Goal: Communication & Community: Share content

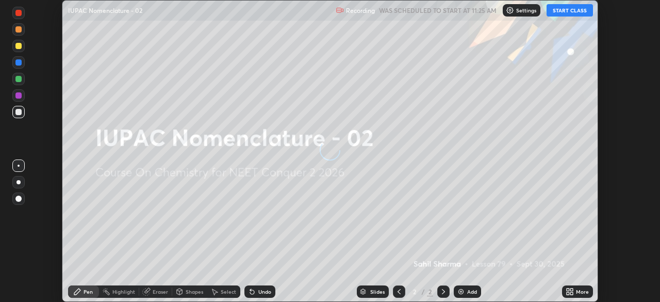
scroll to position [302, 660]
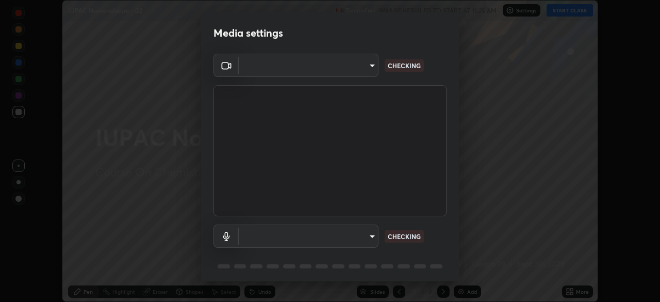
type input "8e51ced37930e971e34d94304a72bdf124377ca82fa83f25b6b4e34e328f1921"
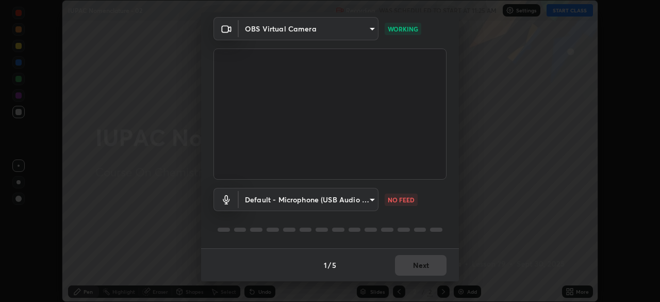
click at [360, 197] on body "Erase all IUPAC Nomenclature - 02 Recording WAS SCHEDULED TO START AT 11:25 AM …" at bounding box center [330, 151] width 660 height 302
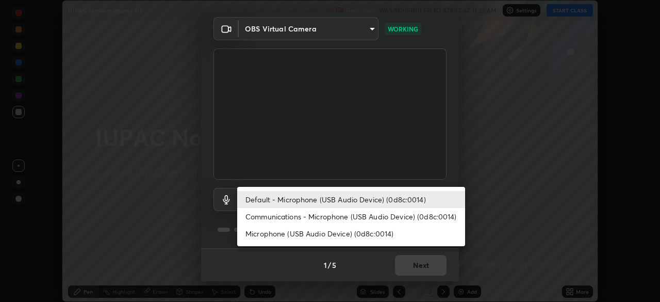
click at [346, 217] on li "Communications - Microphone (USB Audio Device) (0d8c:0014)" at bounding box center [351, 216] width 228 height 17
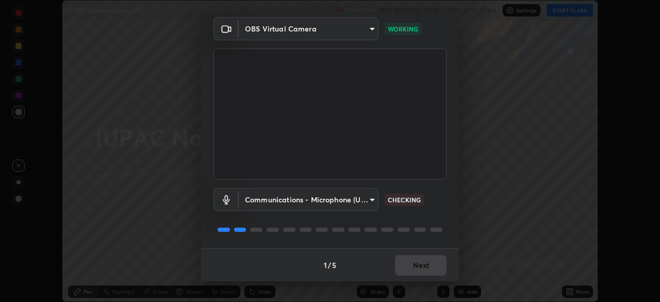
click at [342, 199] on body "Erase all IUPAC Nomenclature - 02 Recording WAS SCHEDULED TO START AT 11:25 AM …" at bounding box center [330, 151] width 660 height 302
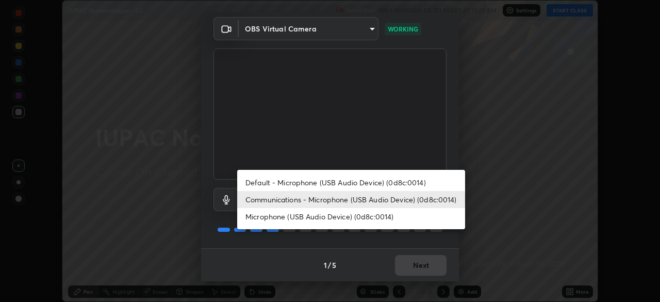
click at [351, 181] on li "Default - Microphone (USB Audio Device) (0d8c:0014)" at bounding box center [351, 182] width 228 height 17
type input "default"
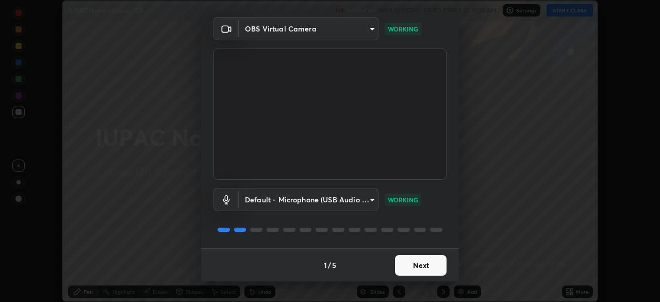
click at [418, 268] on button "Next" at bounding box center [421, 265] width 52 height 21
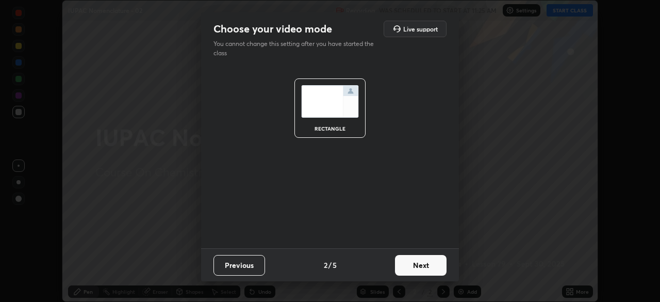
scroll to position [0, 0]
click at [425, 269] on button "Next" at bounding box center [421, 265] width 52 height 21
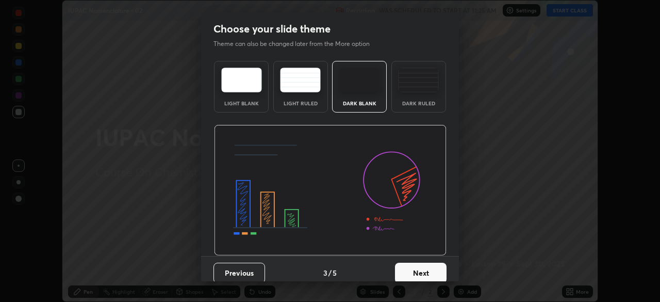
click at [426, 274] on button "Next" at bounding box center [421, 272] width 52 height 21
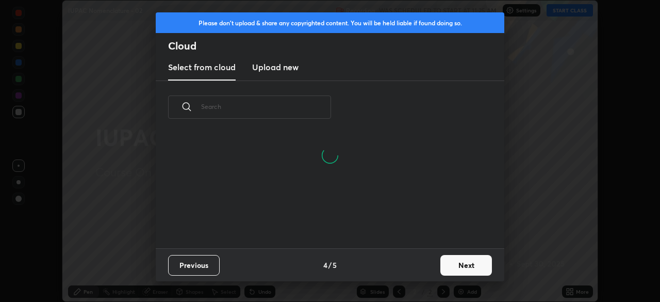
click at [469, 271] on button "Next" at bounding box center [466, 265] width 52 height 21
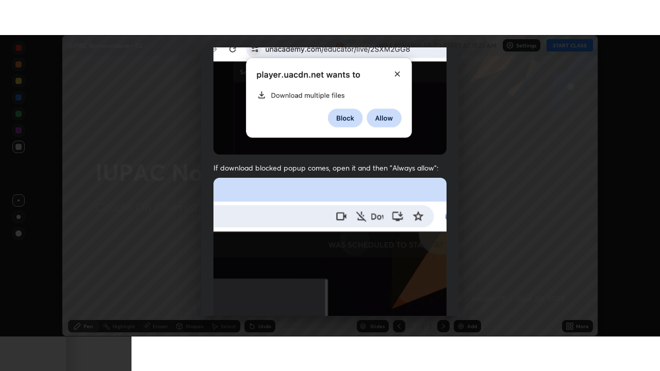
scroll to position [247, 0]
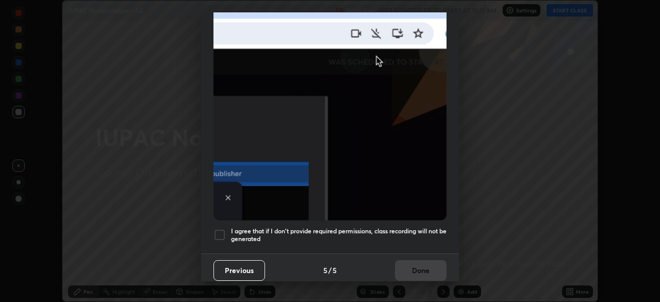
click at [218, 233] on div at bounding box center [219, 234] width 12 height 12
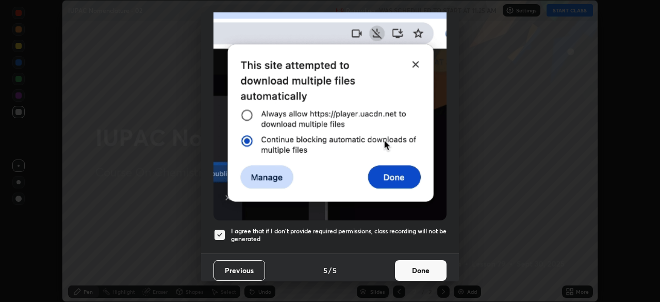
click at [419, 269] on button "Done" at bounding box center [421, 270] width 52 height 21
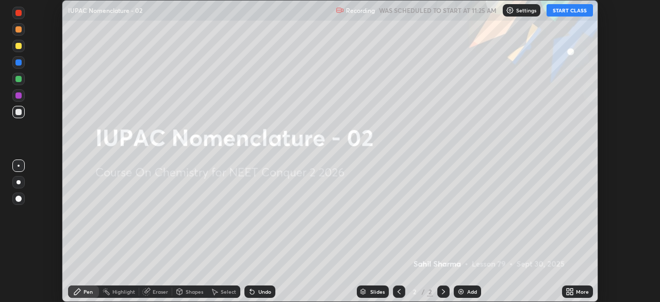
click at [582, 287] on div "More" at bounding box center [577, 291] width 31 height 12
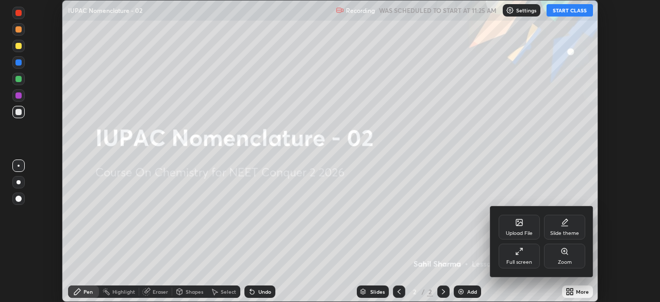
click at [525, 256] on div "Full screen" at bounding box center [519, 255] width 41 height 25
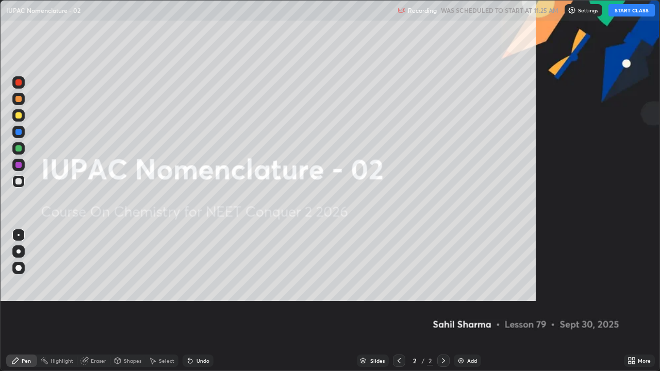
scroll to position [371, 660]
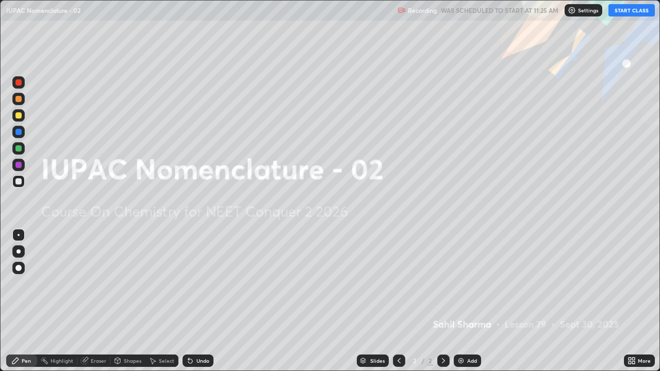
click at [471, 301] on div "Add" at bounding box center [472, 360] width 10 height 5
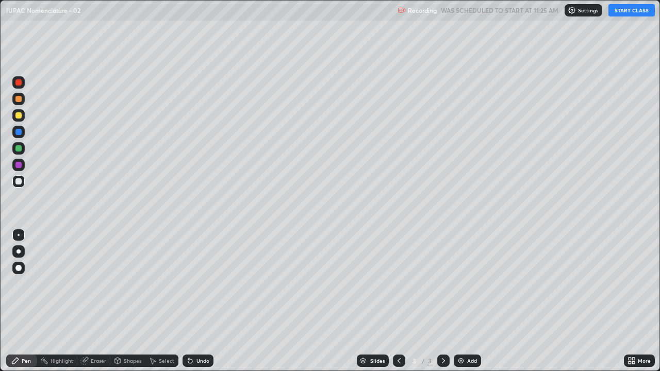
click at [20, 116] on div at bounding box center [18, 115] width 6 height 6
click at [20, 270] on div at bounding box center [18, 268] width 6 height 6
click at [614, 12] on button "START CLASS" at bounding box center [631, 10] width 46 height 12
click at [20, 180] on div at bounding box center [18, 181] width 6 height 6
click at [16, 147] on div at bounding box center [18, 148] width 6 height 6
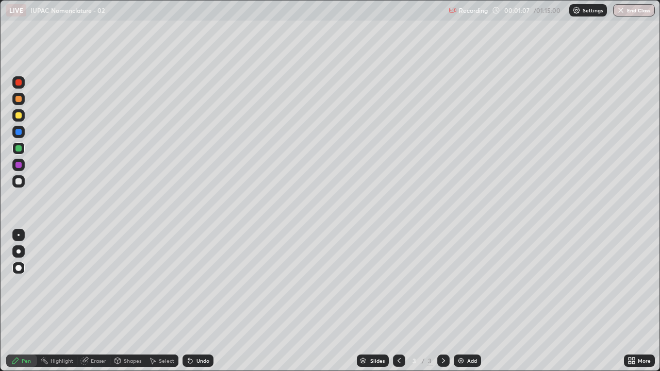
click at [94, 301] on div "Eraser" at bounding box center [98, 360] width 15 height 5
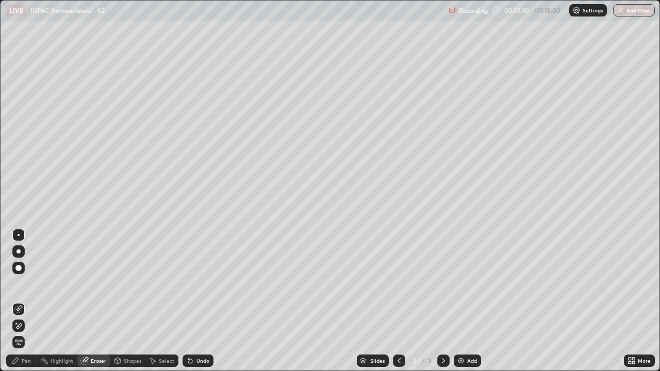
click at [25, 301] on div "Pen" at bounding box center [26, 360] width 9 height 5
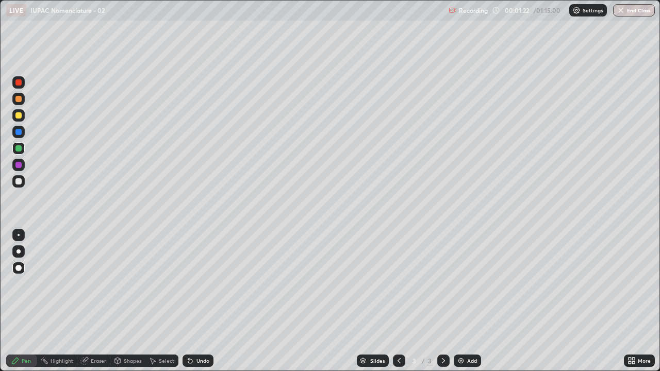
click at [159, 301] on div "Select" at bounding box center [161, 361] width 33 height 12
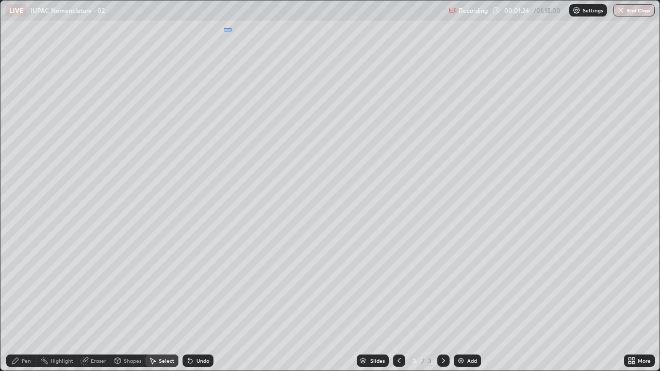
click at [233, 32] on div "0 ° Undo Copy Duplicate Duplicate to new slide Delete" at bounding box center [330, 186] width 659 height 370
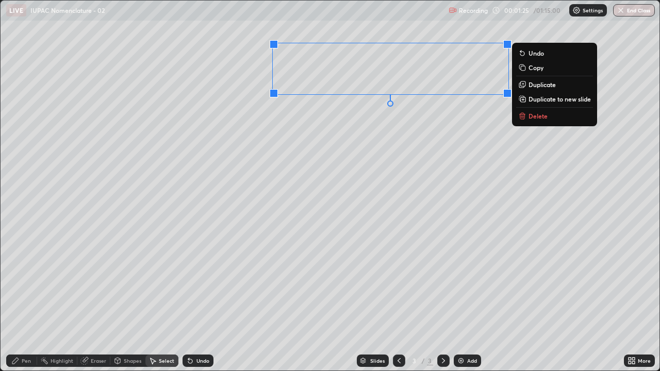
click at [523, 117] on icon at bounding box center [523, 117] width 0 height 2
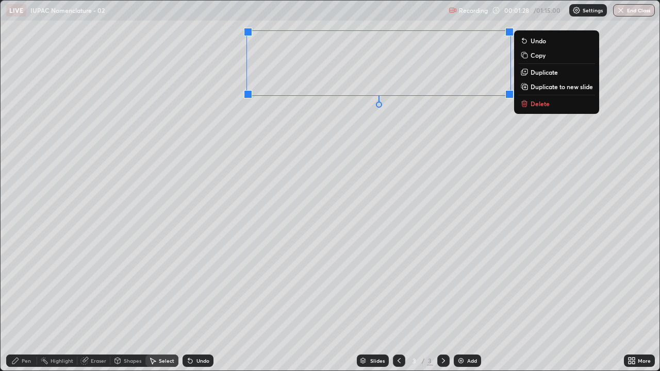
click at [525, 103] on icon at bounding box center [524, 104] width 5 height 5
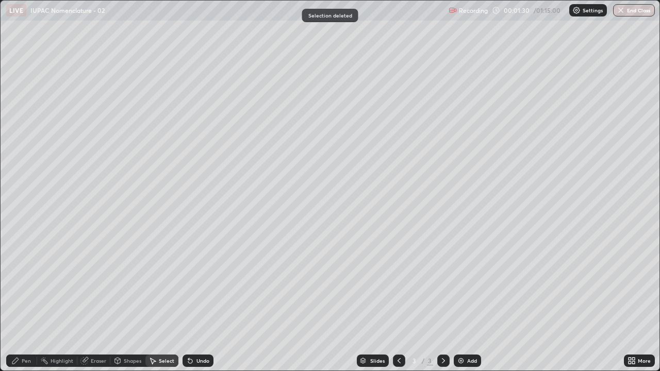
click at [23, 301] on div "Pen" at bounding box center [26, 360] width 9 height 5
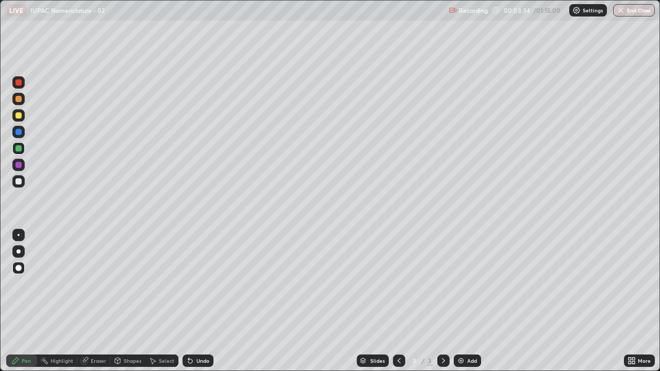
click at [95, 301] on div "Eraser" at bounding box center [98, 360] width 15 height 5
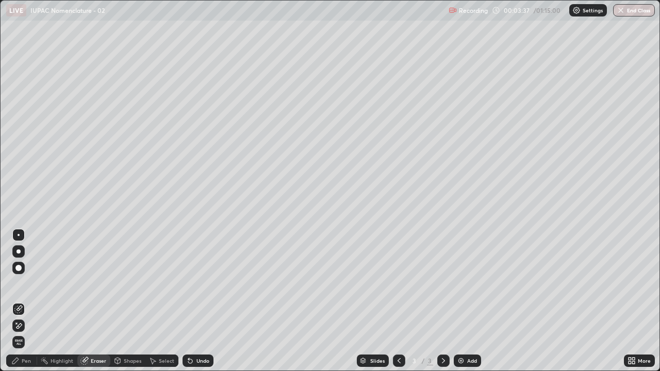
click at [29, 301] on div "Pen" at bounding box center [26, 360] width 9 height 5
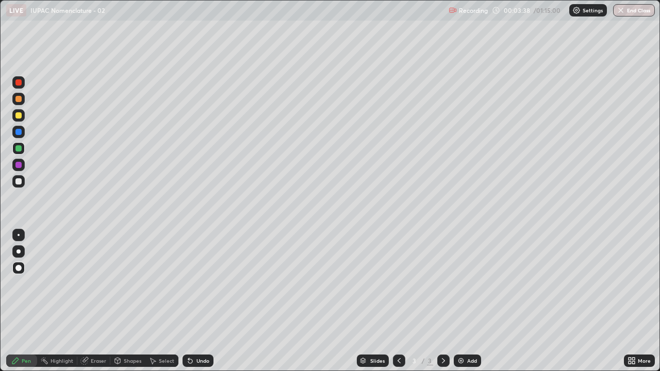
click at [20, 177] on div at bounding box center [18, 181] width 12 height 12
click at [18, 114] on div at bounding box center [18, 115] width 6 height 6
click at [19, 180] on div at bounding box center [18, 181] width 6 height 6
click at [20, 179] on div at bounding box center [18, 181] width 6 height 6
click at [21, 146] on div at bounding box center [18, 148] width 6 height 6
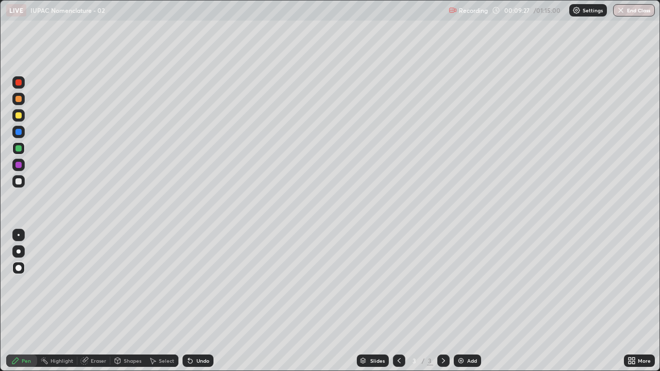
click at [19, 181] on div at bounding box center [18, 181] width 6 height 6
click at [12, 131] on div at bounding box center [18, 132] width 12 height 12
click at [467, 301] on div "Add" at bounding box center [467, 361] width 27 height 12
click at [20, 114] on div at bounding box center [18, 115] width 6 height 6
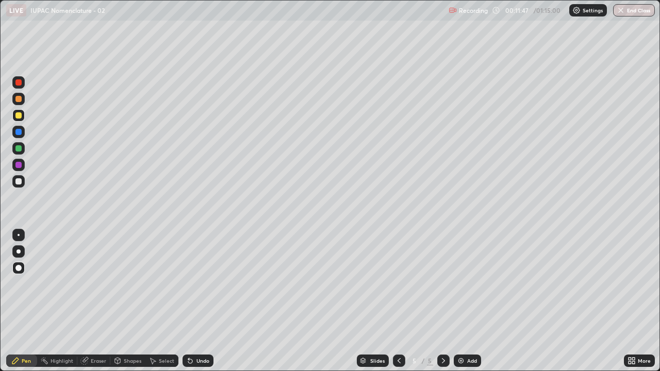
click at [17, 182] on div at bounding box center [18, 181] width 6 height 6
click at [18, 177] on div at bounding box center [18, 181] width 12 height 12
click at [18, 116] on div at bounding box center [18, 115] width 6 height 6
click at [18, 97] on div at bounding box center [18, 99] width 6 height 6
click at [96, 301] on div "Eraser" at bounding box center [98, 360] width 15 height 5
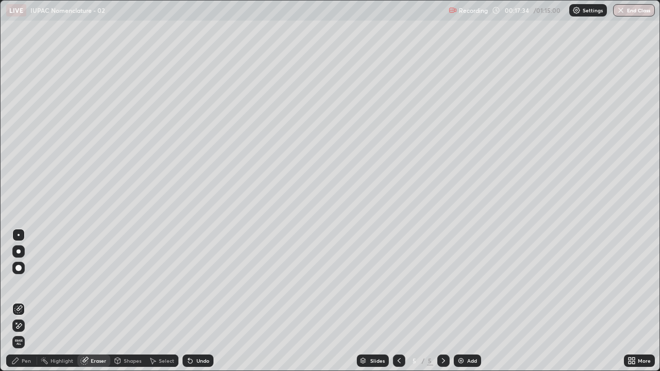
click at [26, 301] on div "Pen" at bounding box center [26, 360] width 9 height 5
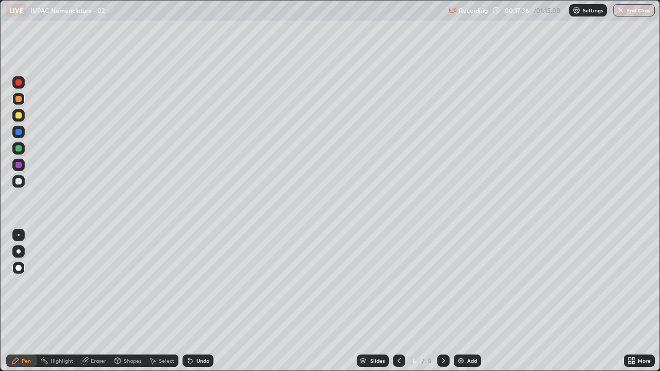
click at [20, 114] on div at bounding box center [18, 115] width 6 height 6
click at [468, 301] on div "Add" at bounding box center [467, 361] width 27 height 12
click at [19, 183] on div at bounding box center [18, 181] width 6 height 6
click at [467, 301] on div "Add" at bounding box center [467, 361] width 27 height 12
click at [19, 114] on div at bounding box center [18, 115] width 6 height 6
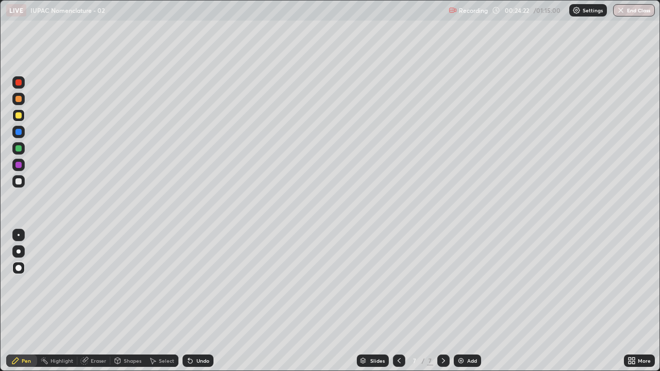
click at [20, 181] on div at bounding box center [18, 181] width 6 height 6
click at [19, 182] on div at bounding box center [18, 181] width 6 height 6
click at [17, 117] on div at bounding box center [18, 115] width 6 height 6
click at [90, 301] on div "Eraser" at bounding box center [93, 361] width 33 height 12
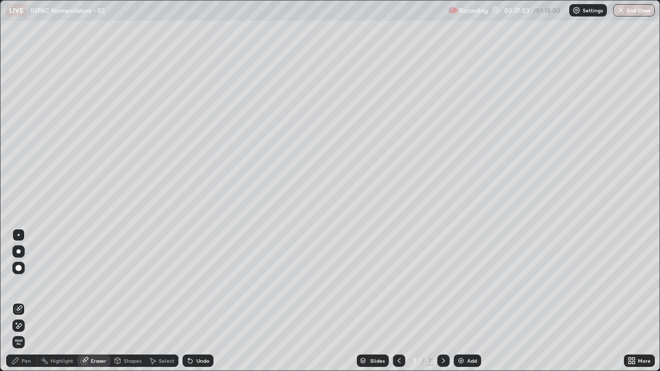
click at [25, 301] on div "Pen" at bounding box center [26, 360] width 9 height 5
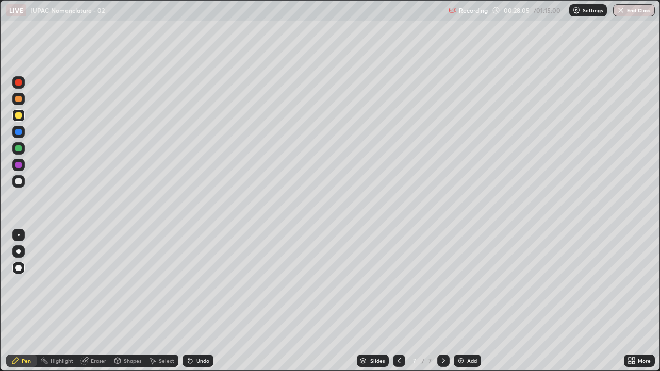
click at [18, 146] on div at bounding box center [18, 148] width 6 height 6
click at [469, 301] on div "Add" at bounding box center [472, 360] width 10 height 5
click at [19, 182] on div at bounding box center [18, 181] width 6 height 6
click at [89, 301] on div "Eraser" at bounding box center [93, 361] width 33 height 12
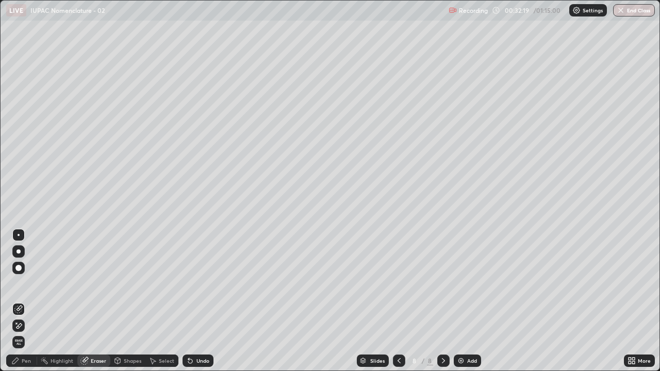
click at [26, 301] on div "Pen" at bounding box center [26, 360] width 9 height 5
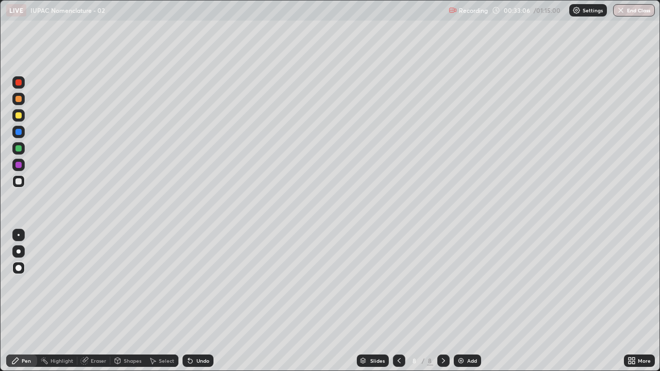
click at [93, 301] on div "Eraser" at bounding box center [98, 360] width 15 height 5
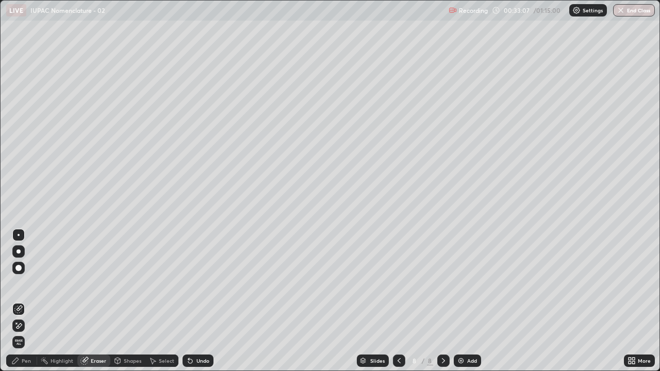
click at [156, 301] on div "Select" at bounding box center [161, 361] width 33 height 12
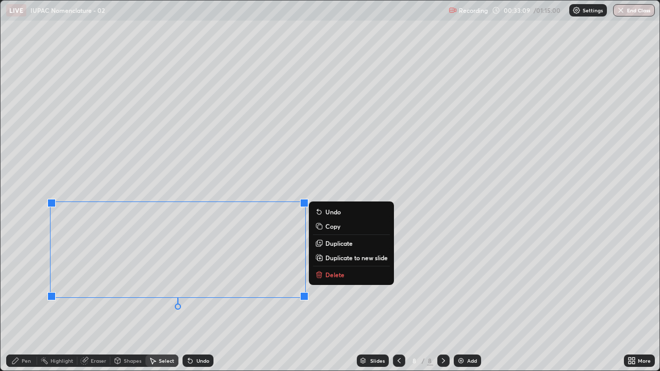
click at [327, 279] on button "Delete" at bounding box center [351, 275] width 77 height 12
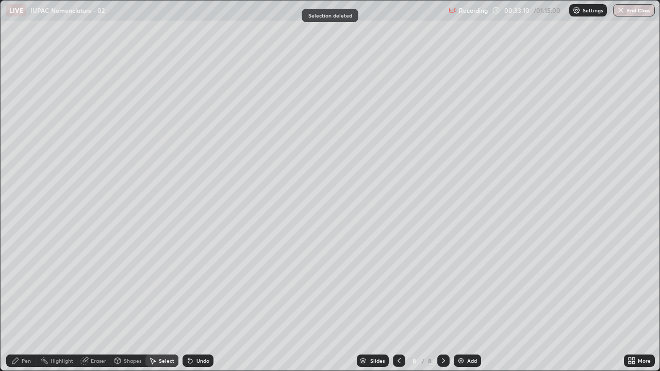
click at [26, 301] on div "Pen" at bounding box center [21, 361] width 31 height 12
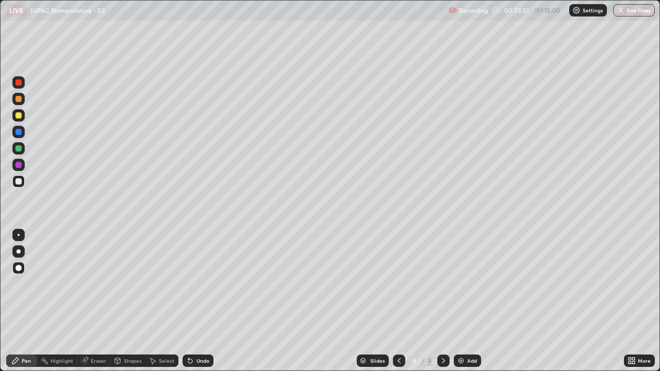
click at [17, 117] on div at bounding box center [18, 115] width 6 height 6
click at [469, 301] on div "Add" at bounding box center [472, 360] width 10 height 5
click at [20, 183] on div at bounding box center [18, 181] width 6 height 6
click at [19, 182] on div at bounding box center [18, 181] width 6 height 6
click at [17, 112] on div at bounding box center [18, 115] width 6 height 6
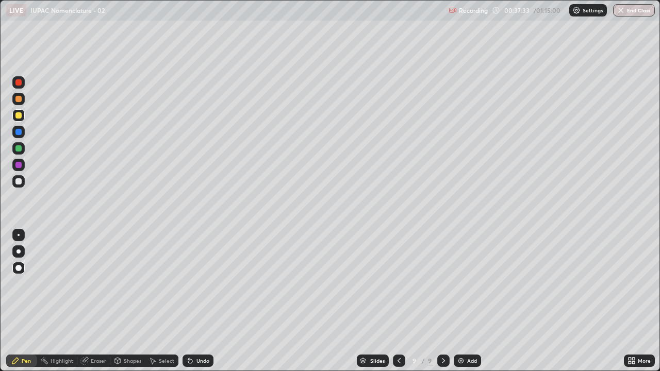
click at [19, 179] on div at bounding box center [18, 181] width 6 height 6
click at [89, 301] on div "Eraser" at bounding box center [93, 361] width 33 height 12
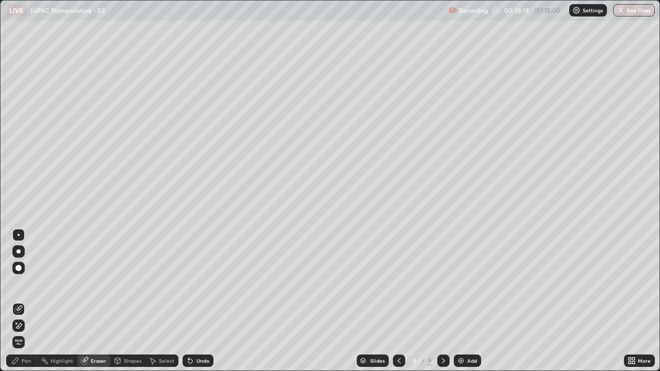
click at [25, 301] on div "Pen" at bounding box center [26, 360] width 9 height 5
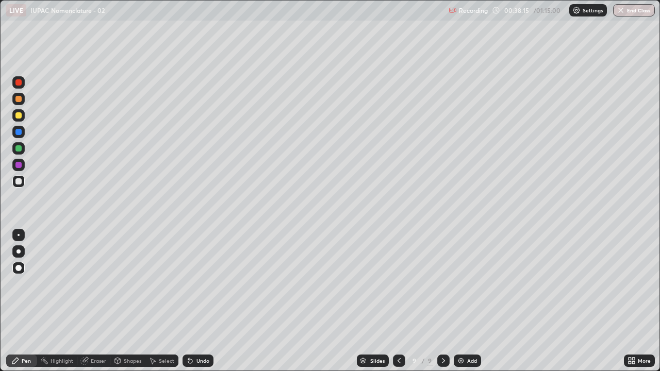
click at [21, 301] on div "Pen" at bounding box center [21, 361] width 31 height 12
click at [22, 111] on div at bounding box center [18, 115] width 12 height 12
click at [472, 301] on div "Add" at bounding box center [467, 361] width 27 height 12
click at [20, 181] on div at bounding box center [18, 181] width 6 height 6
click at [19, 149] on div at bounding box center [18, 148] width 6 height 6
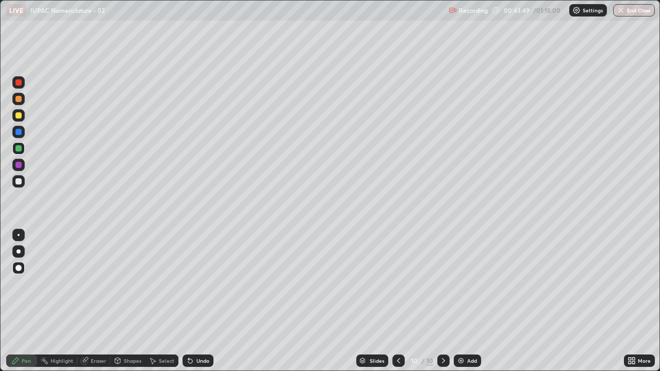
click at [458, 301] on img at bounding box center [461, 361] width 8 height 8
click at [20, 182] on div at bounding box center [18, 181] width 6 height 6
click at [464, 301] on div "Add" at bounding box center [467, 361] width 27 height 12
click at [19, 116] on div at bounding box center [18, 115] width 6 height 6
click at [15, 183] on div at bounding box center [18, 181] width 6 height 6
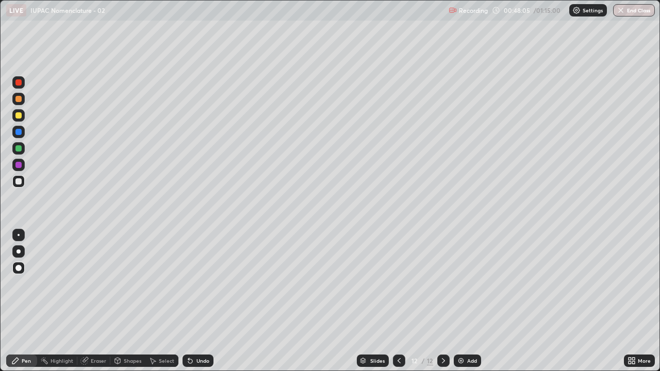
click at [19, 116] on div at bounding box center [18, 115] width 6 height 6
click at [19, 133] on div at bounding box center [18, 132] width 6 height 6
click at [19, 180] on div at bounding box center [18, 181] width 6 height 6
click at [469, 301] on div "Add" at bounding box center [467, 361] width 27 height 12
click at [87, 301] on div "Eraser" at bounding box center [93, 361] width 33 height 12
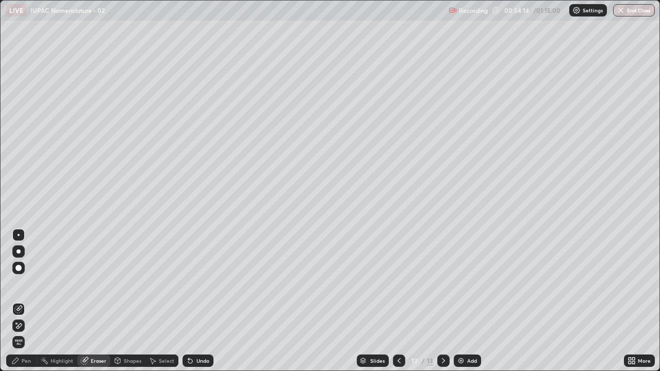
click at [24, 301] on div "Pen" at bounding box center [26, 360] width 9 height 5
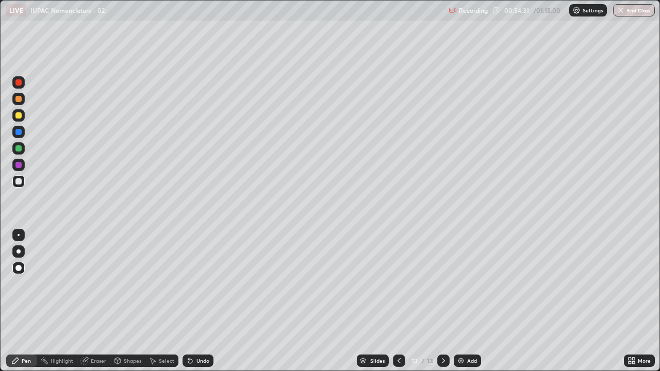
click at [470, 301] on div "Add" at bounding box center [467, 361] width 27 height 12
click at [20, 114] on div at bounding box center [18, 115] width 6 height 6
click at [17, 180] on div at bounding box center [18, 181] width 6 height 6
click at [90, 301] on div "Eraser" at bounding box center [93, 361] width 33 height 12
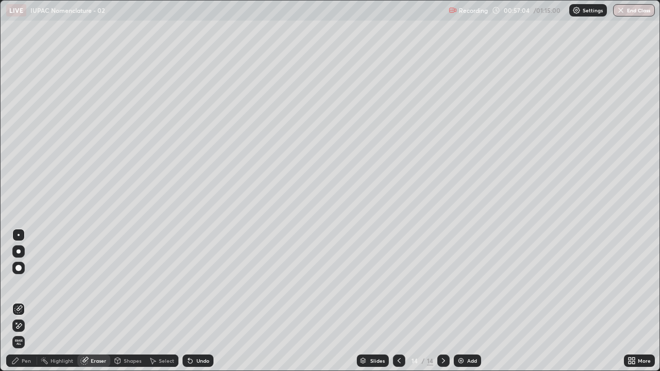
click at [23, 301] on div "Pen" at bounding box center [26, 360] width 9 height 5
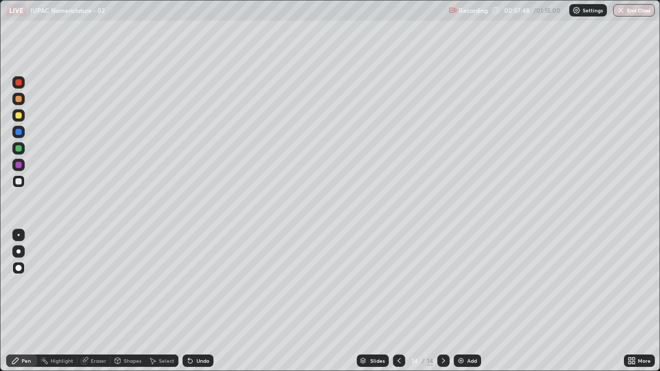
click at [21, 132] on div at bounding box center [18, 132] width 6 height 6
click at [472, 301] on div "Add" at bounding box center [472, 360] width 10 height 5
click at [19, 182] on div at bounding box center [18, 181] width 6 height 6
click at [398, 301] on icon at bounding box center [399, 361] width 8 height 8
click at [443, 301] on icon at bounding box center [443, 361] width 8 height 8
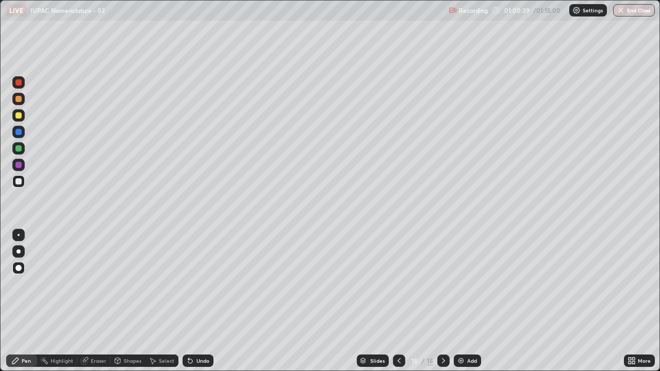
click at [442, 301] on icon at bounding box center [443, 361] width 8 height 8
click at [398, 301] on icon at bounding box center [399, 361] width 8 height 8
click at [442, 301] on icon at bounding box center [443, 361] width 8 height 8
click at [395, 301] on icon at bounding box center [399, 361] width 8 height 8
click at [467, 301] on div "Add" at bounding box center [472, 360] width 10 height 5
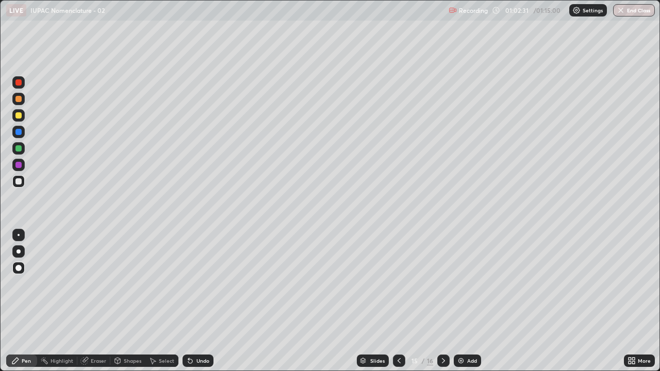
click at [19, 117] on div at bounding box center [18, 115] width 6 height 6
click at [17, 180] on div at bounding box center [18, 181] width 6 height 6
click at [96, 301] on div "Eraser" at bounding box center [98, 360] width 15 height 5
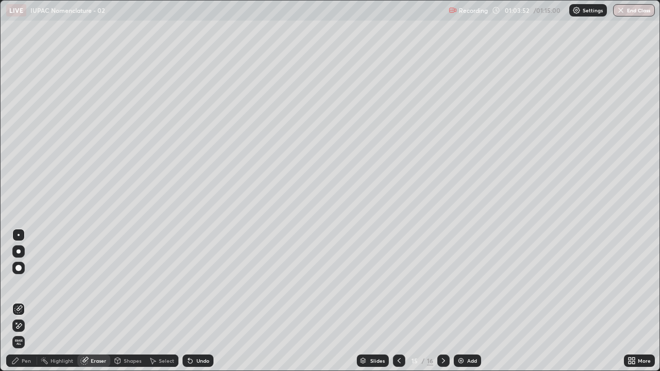
click at [21, 301] on div "Pen" at bounding box center [21, 361] width 31 height 12
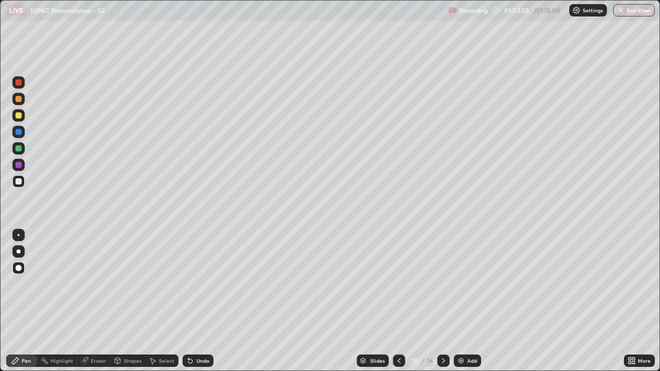
click at [88, 301] on icon at bounding box center [84, 361] width 8 height 8
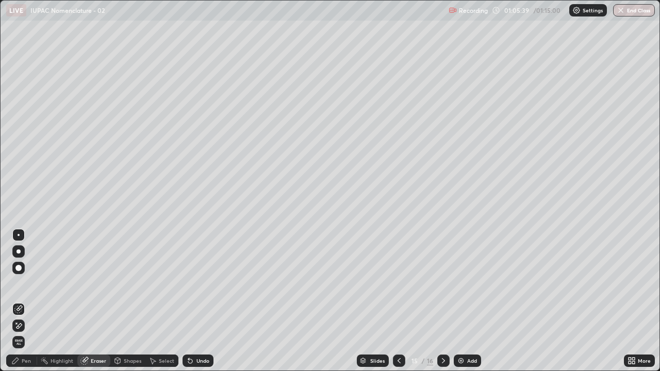
click at [25, 301] on div "Pen" at bounding box center [26, 360] width 9 height 5
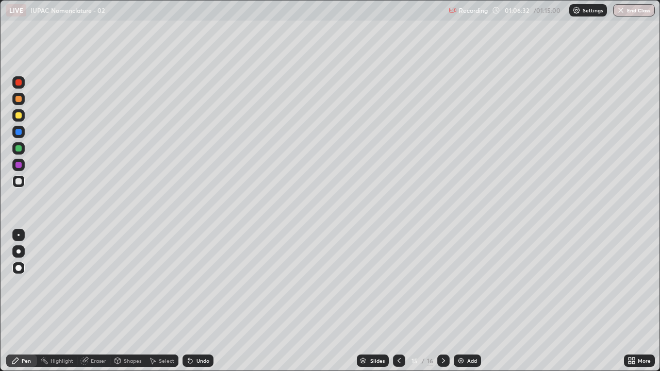
click at [100, 301] on div "Eraser" at bounding box center [98, 360] width 15 height 5
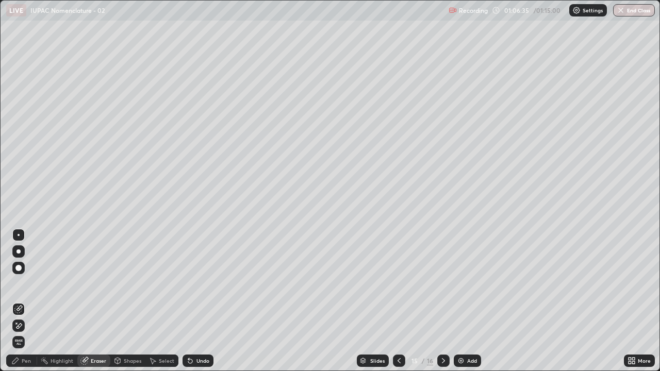
click at [27, 301] on div "Pen" at bounding box center [26, 360] width 9 height 5
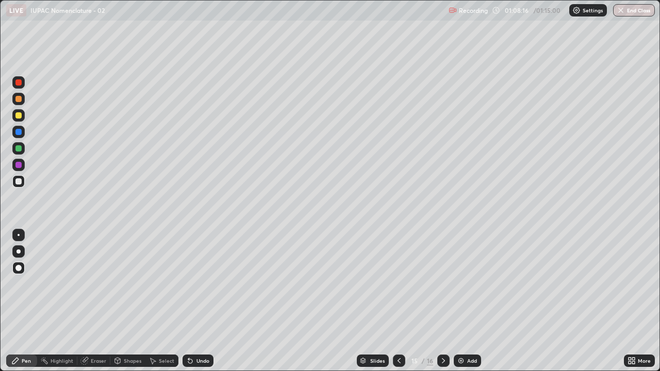
click at [469, 301] on div "Add" at bounding box center [472, 360] width 10 height 5
click at [19, 187] on div at bounding box center [18, 181] width 12 height 12
click at [15, 116] on div at bounding box center [18, 115] width 6 height 6
click at [96, 301] on div "Eraser" at bounding box center [98, 360] width 15 height 5
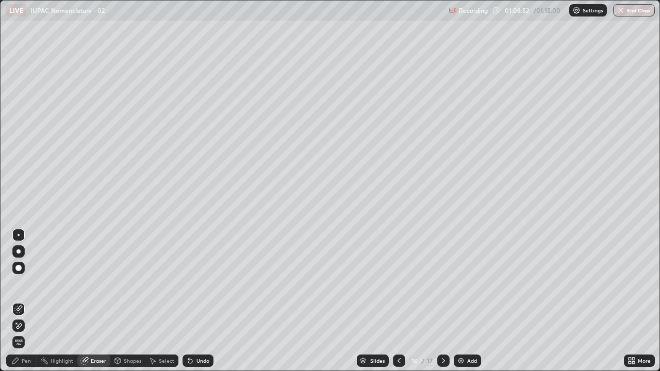
click at [23, 301] on div "Pen" at bounding box center [26, 360] width 9 height 5
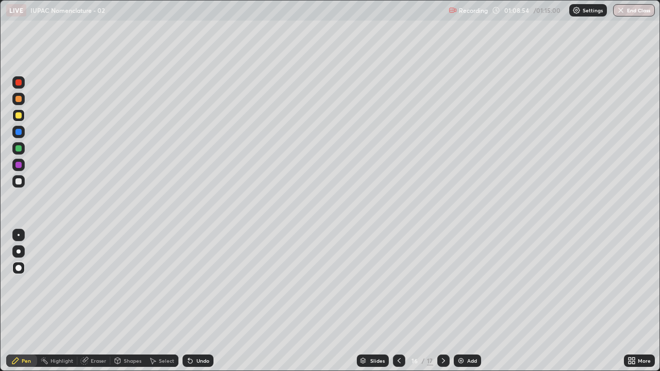
click at [92, 301] on div "Eraser" at bounding box center [98, 360] width 15 height 5
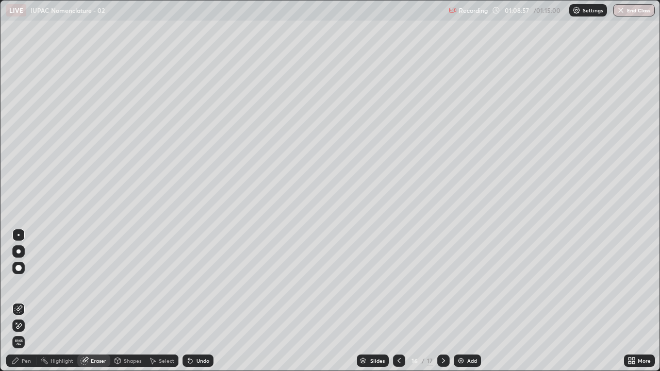
click at [20, 301] on div "Pen" at bounding box center [21, 361] width 31 height 12
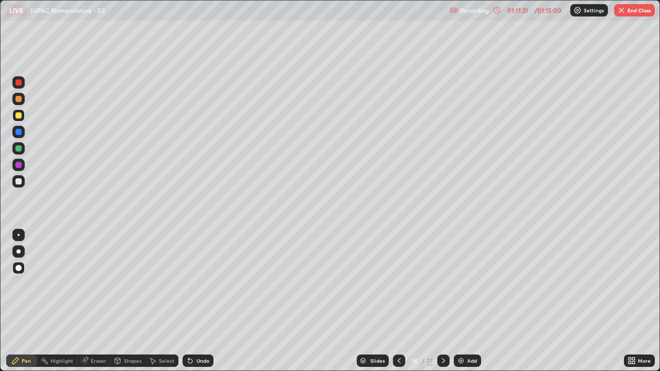
click at [473, 301] on div "Add" at bounding box center [467, 361] width 27 height 12
click at [18, 268] on div at bounding box center [18, 268] width 6 height 6
click at [20, 98] on div at bounding box center [18, 99] width 6 height 6
click at [628, 10] on button "End Class" at bounding box center [634, 10] width 41 height 12
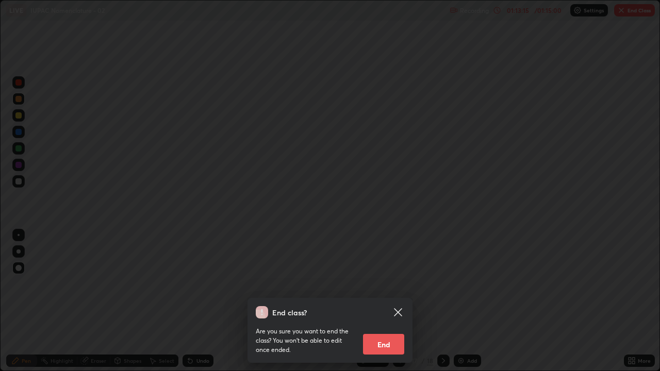
click at [383, 301] on button "End" at bounding box center [383, 344] width 41 height 21
